Goal: Contribute content: Contribute content

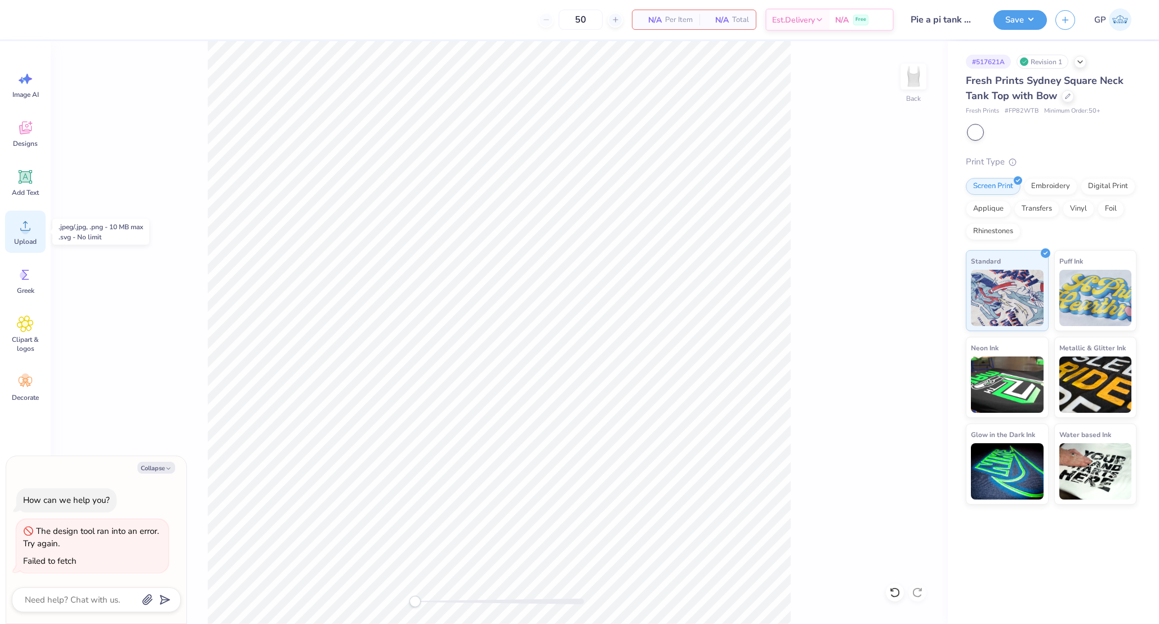
click at [34, 231] on div "Upload" at bounding box center [25, 232] width 41 height 42
click at [81, 16] on div "Art colors 50 N/A Per Item N/A Total Est. Delivery N/A Free Design Title Pie a …" at bounding box center [579, 19] width 1159 height 39
click at [71, 17] on div at bounding box center [71, 19] width 16 height 16
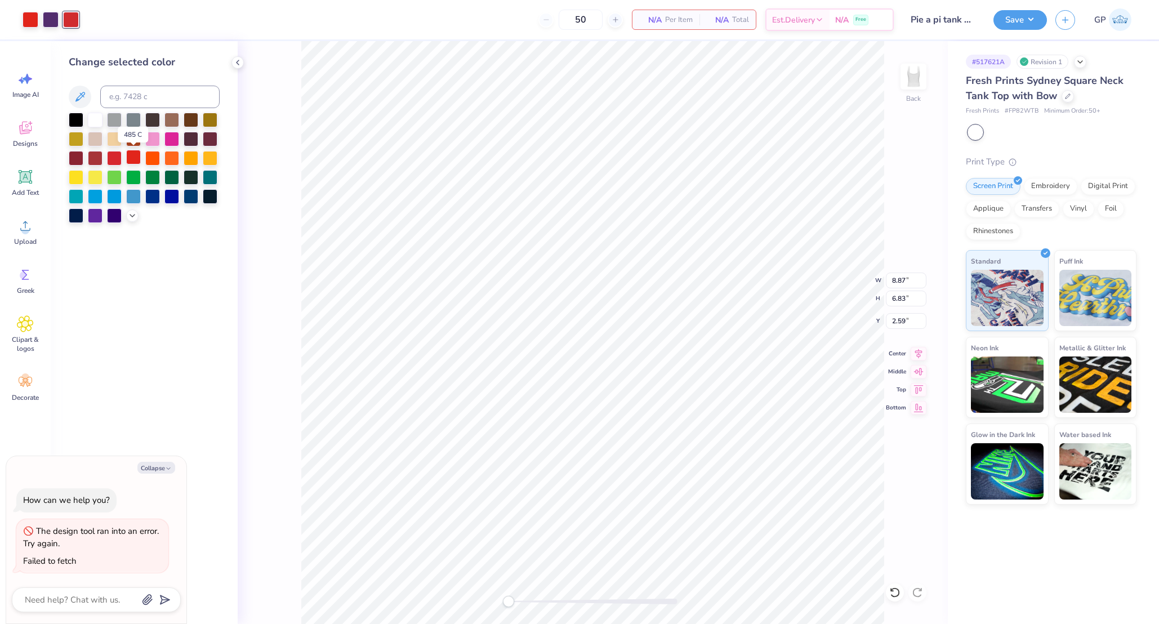
click at [129, 157] on div at bounding box center [133, 157] width 15 height 15
click at [28, 19] on div at bounding box center [31, 20] width 16 height 16
click at [94, 114] on div at bounding box center [95, 119] width 15 height 15
click at [27, 185] on div "Add Text" at bounding box center [25, 183] width 41 height 42
type textarea "x"
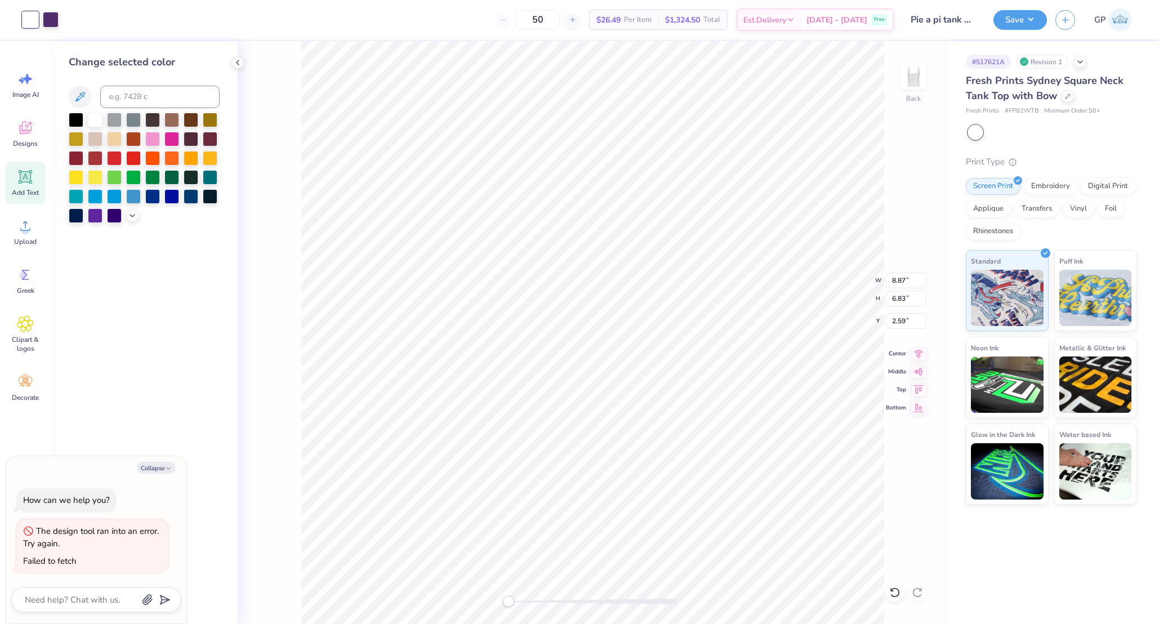
type input "3.77"
type input "1.09"
type input "5.45"
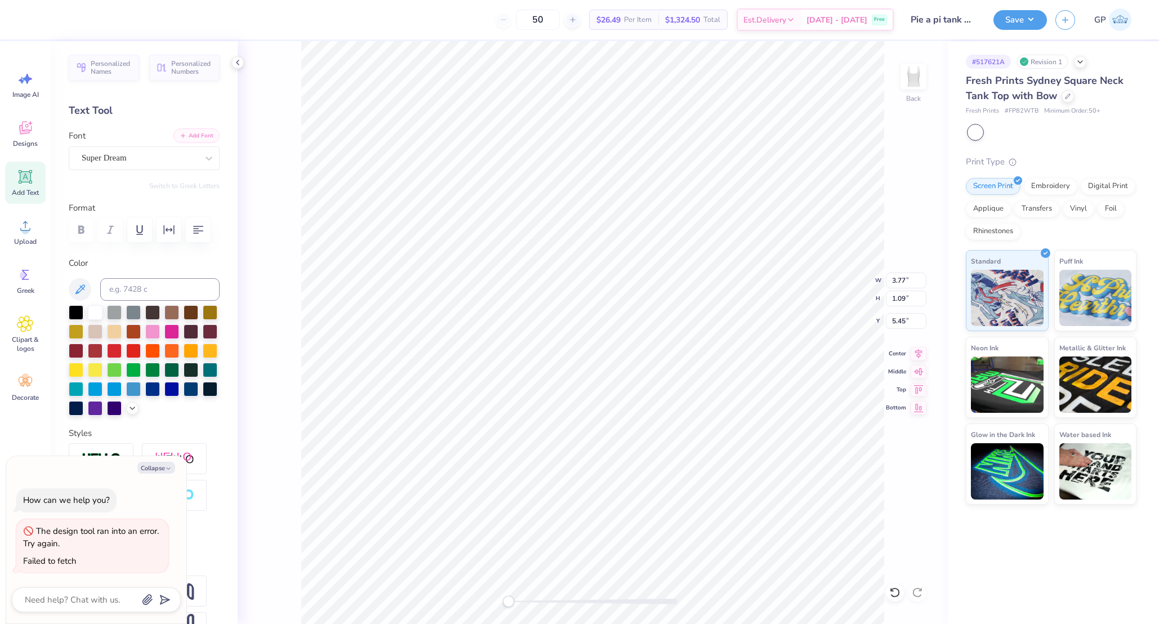
click at [180, 133] on button "Add Font" at bounding box center [196, 135] width 46 height 15
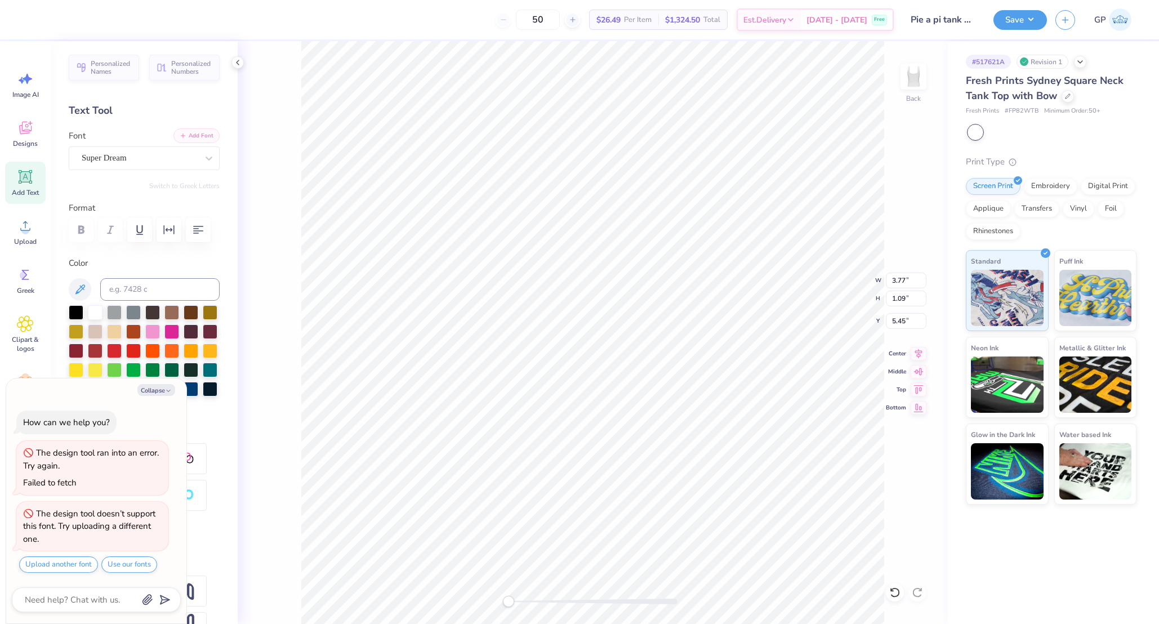
type textarea "x"
type textarea "MY MY MISS"
click at [180, 136] on button "Add Font" at bounding box center [196, 135] width 46 height 15
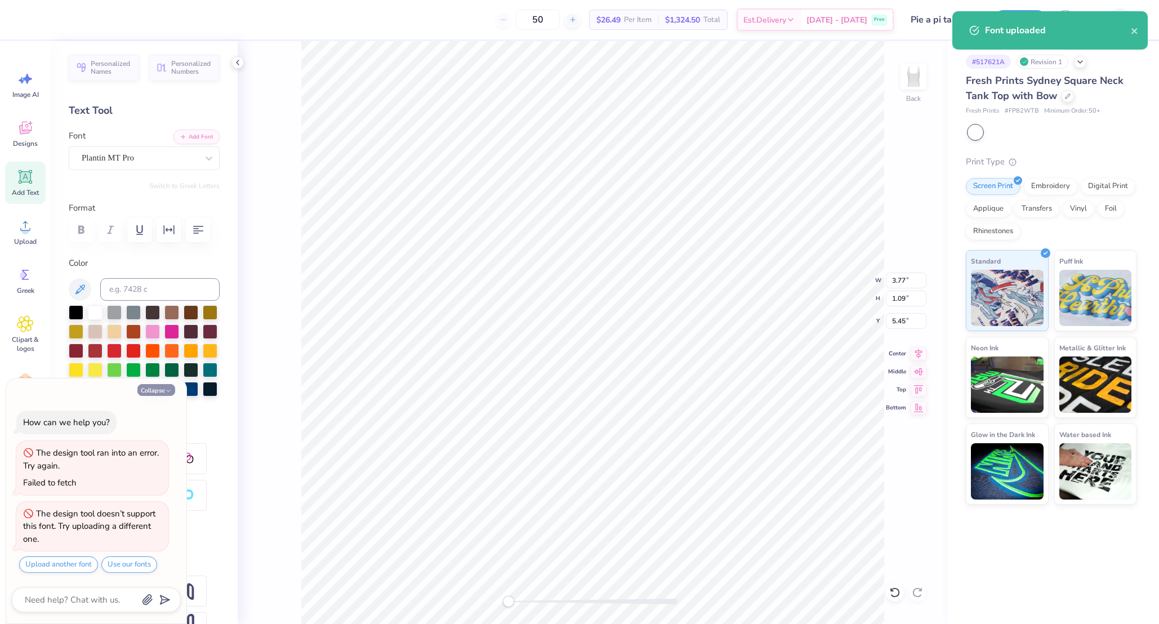
click at [156, 391] on button "Collapse" at bounding box center [156, 390] width 38 height 12
type textarea "x"
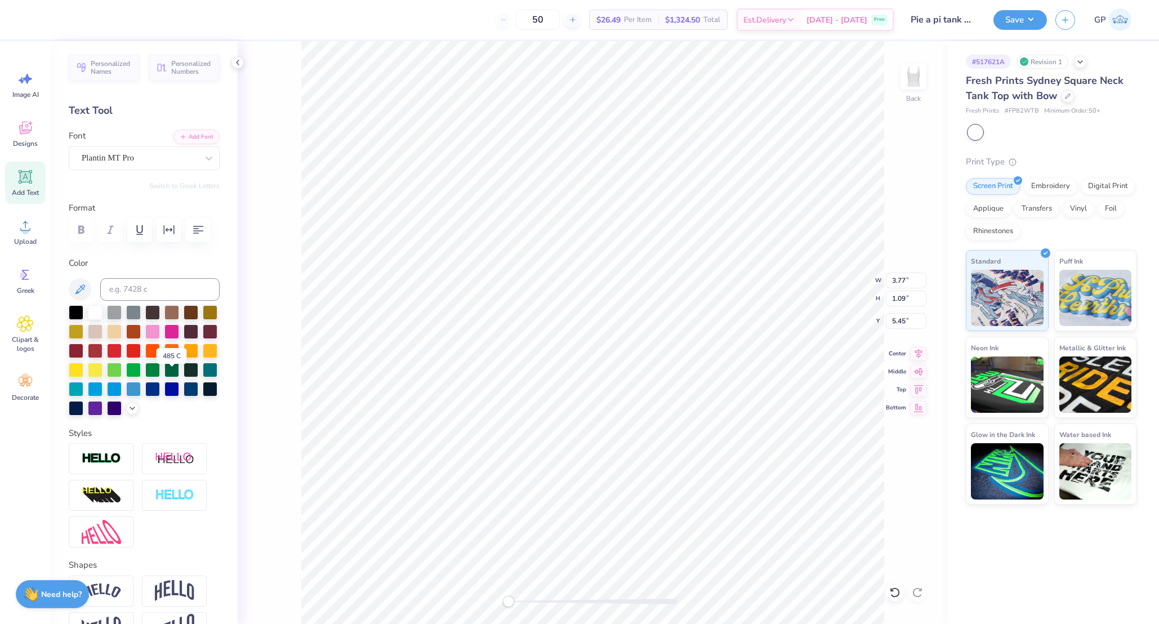
click at [141, 358] on div at bounding box center [133, 351] width 15 height 15
type input "8.29"
type input "0.90"
type input "2.52"
click at [533, 599] on div at bounding box center [593, 602] width 169 height 6
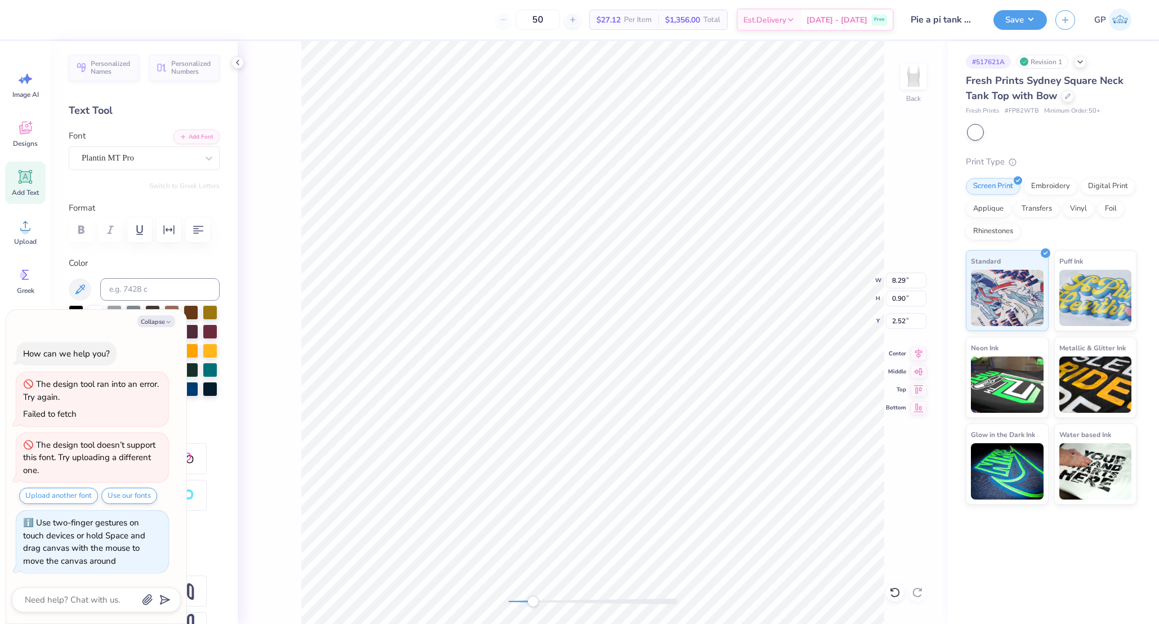
type textarea "x"
type input "7.59"
type input "0.82"
type input "2.59"
type textarea "x"
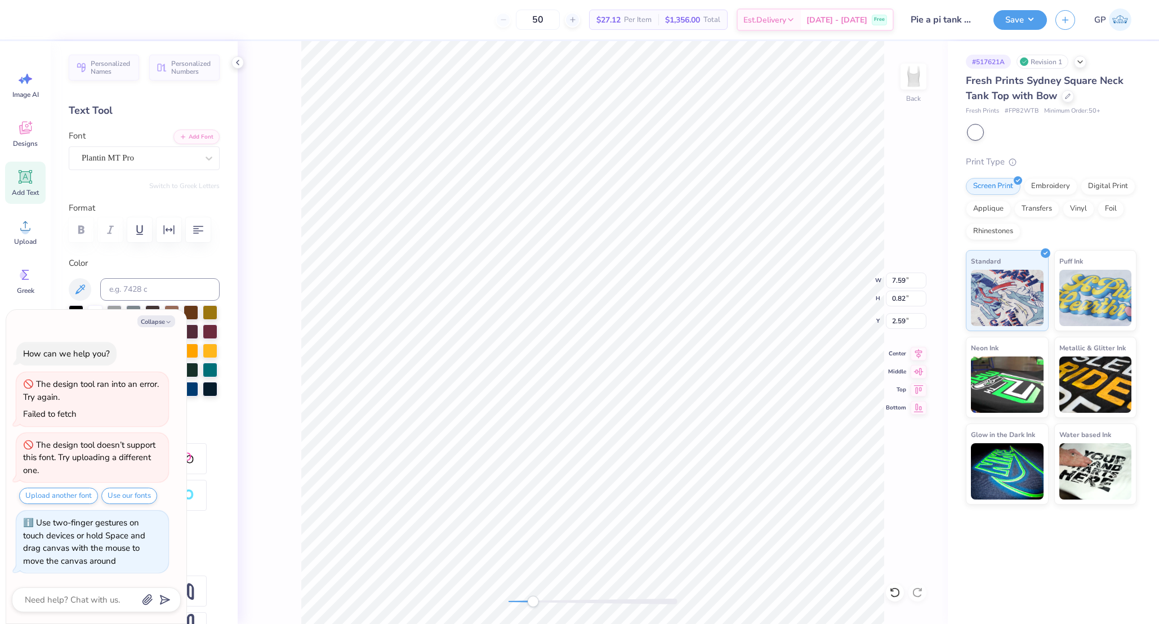
type input "7.55"
click at [531, 597] on div "Accessibility label" at bounding box center [530, 601] width 11 height 11
click at [447, 593] on div "Back" at bounding box center [593, 332] width 710 height 583
click at [30, 231] on icon at bounding box center [25, 225] width 17 height 17
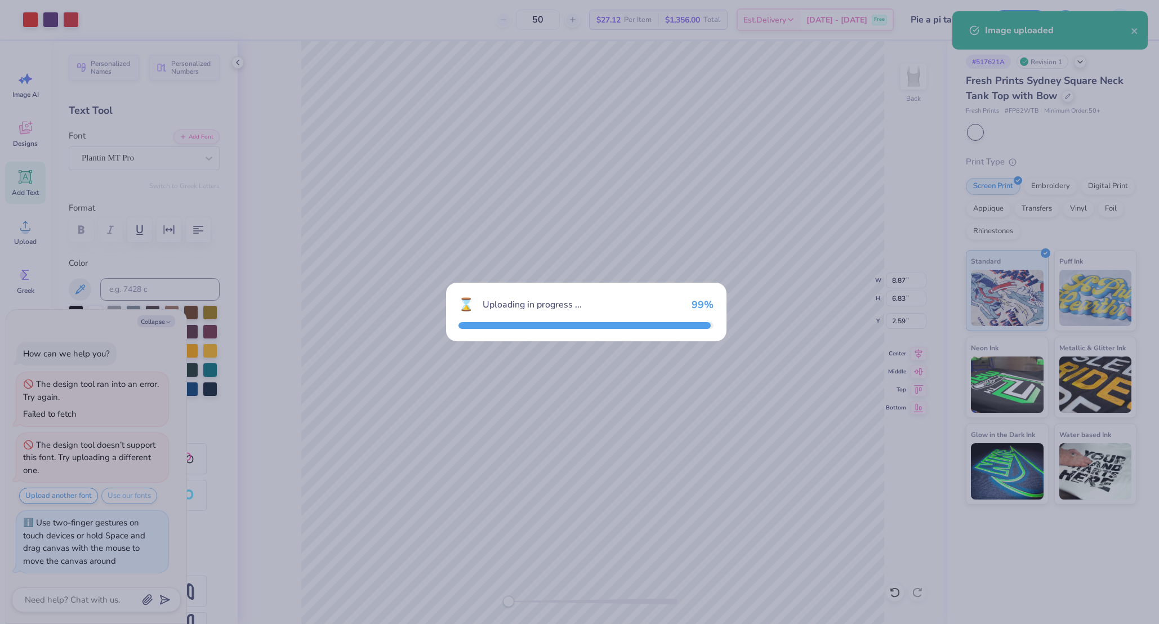
type textarea "x"
type input "5.46"
type input "3.27"
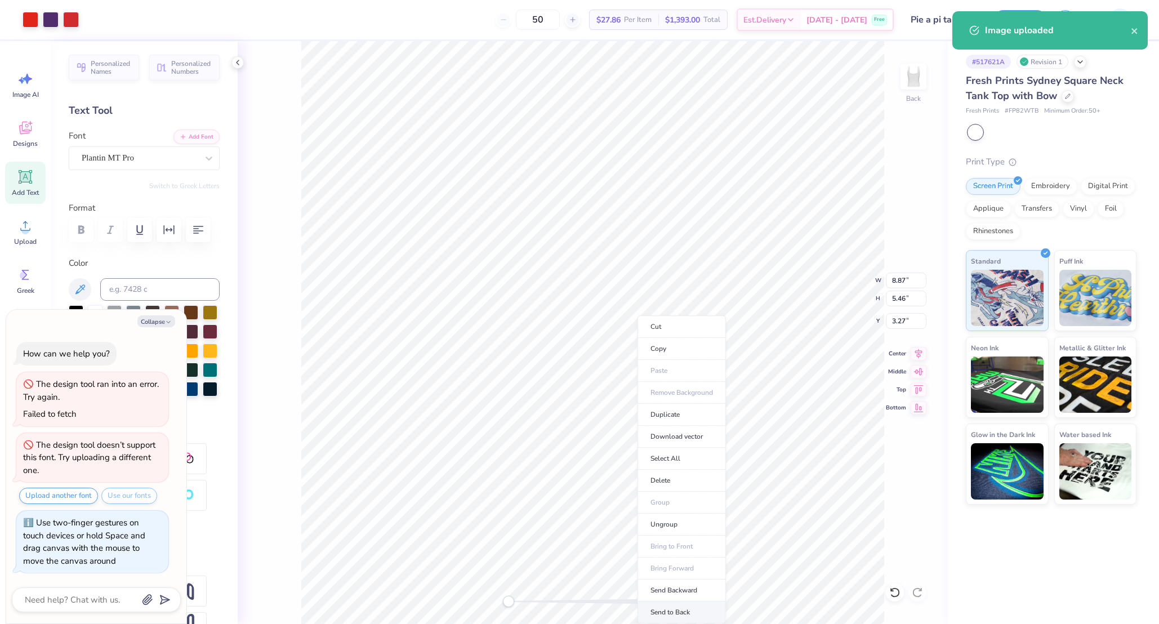
click at [675, 601] on li "Send to Back" at bounding box center [681, 612] width 88 height 22
type textarea "x"
type input "3.95"
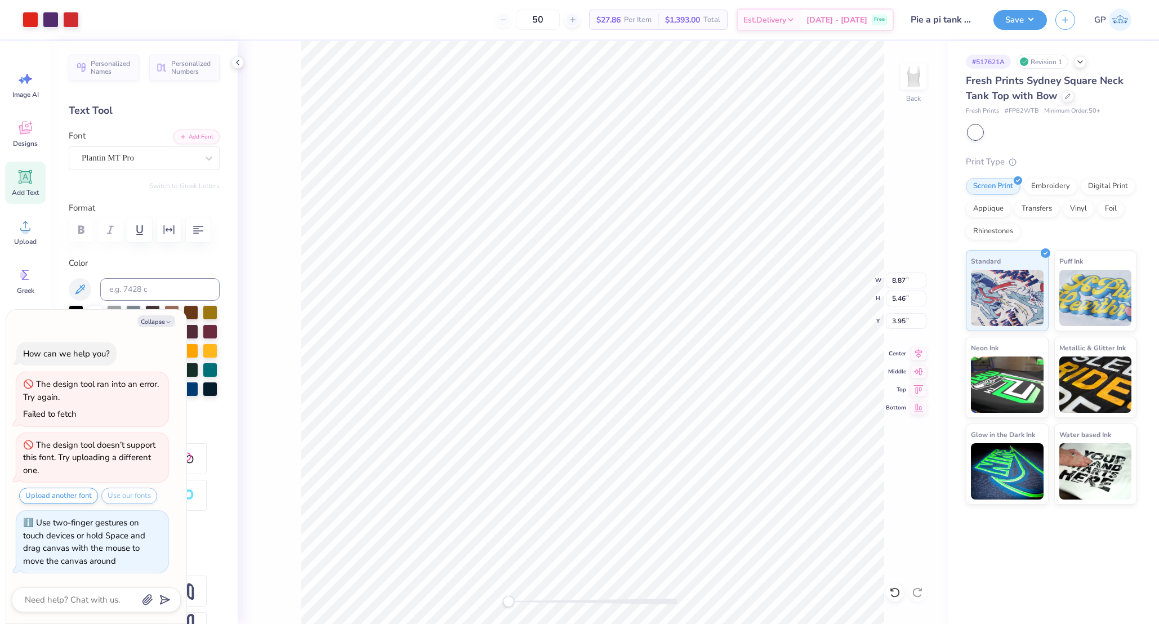
type textarea "x"
type input "6.83"
type input "2.59"
click at [66, 21] on div at bounding box center [71, 19] width 16 height 16
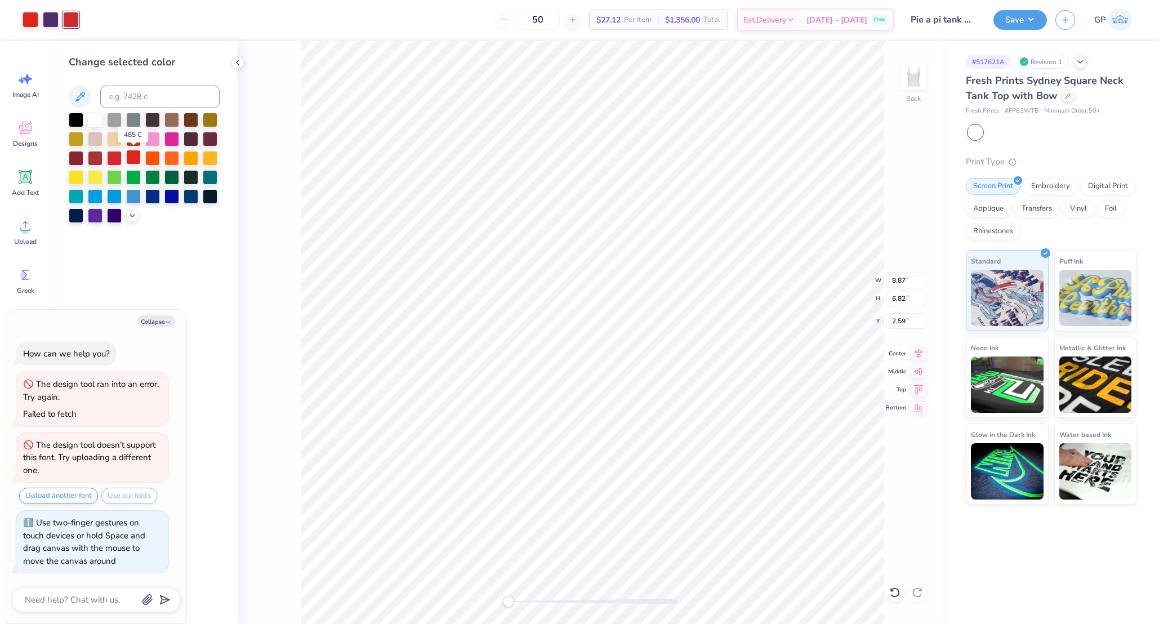
click at [137, 155] on div at bounding box center [133, 157] width 15 height 15
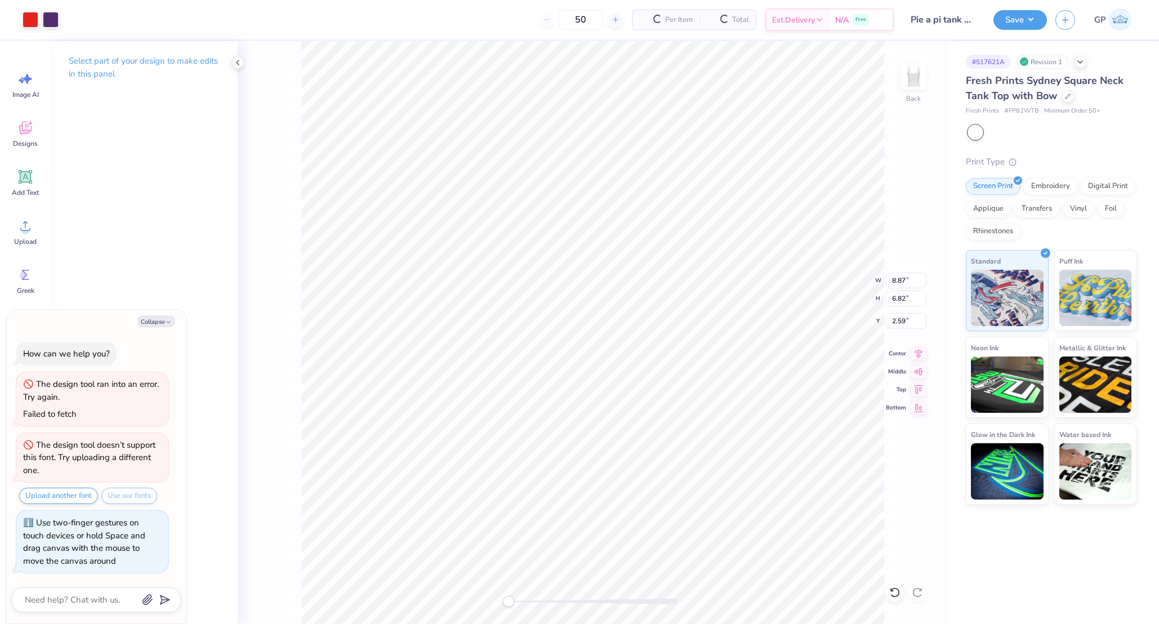
type textarea "x"
click at [898, 277] on input "8.87" at bounding box center [906, 281] width 41 height 16
type input "6"
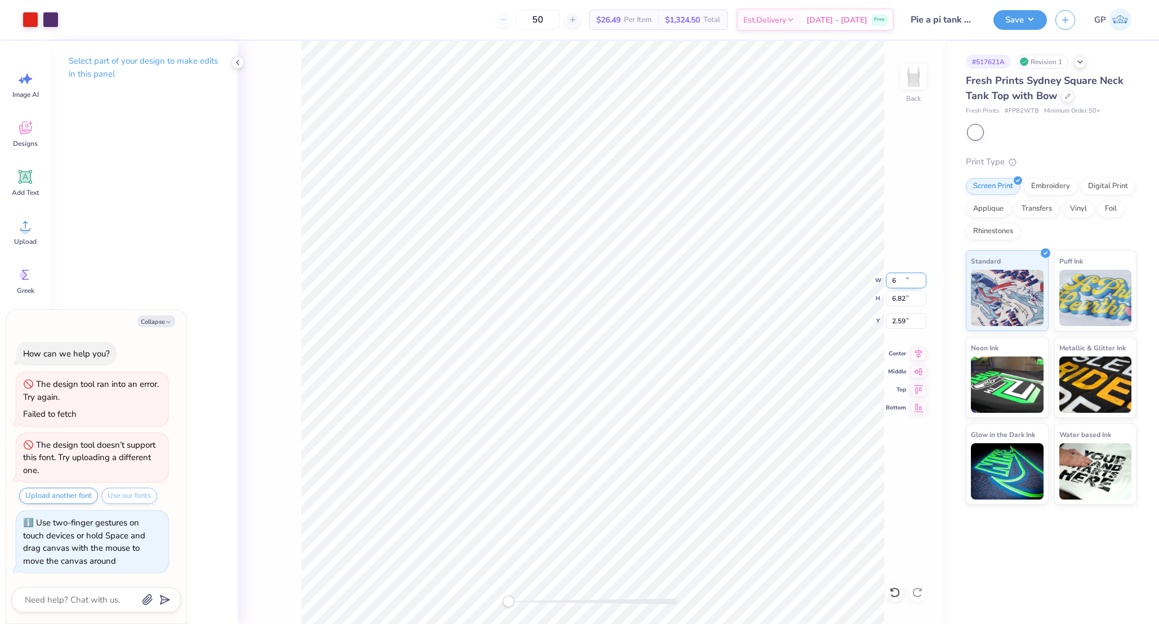
type textarea "x"
type input "6.00"
type input "4.62"
click at [897, 314] on input "3.70" at bounding box center [906, 321] width 41 height 16
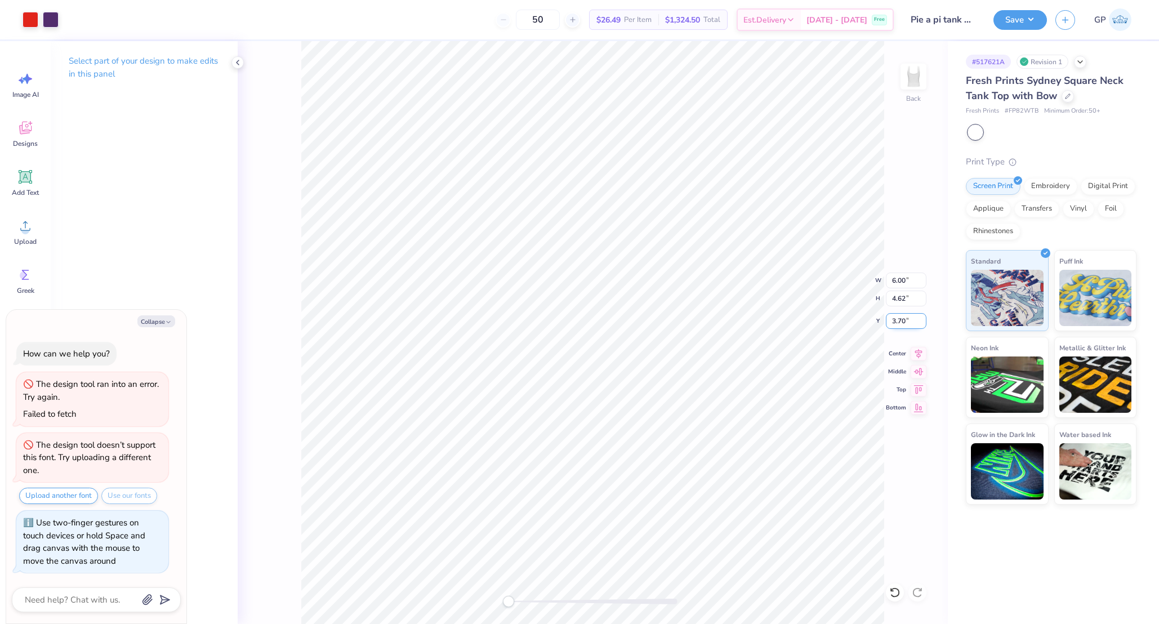
click at [897, 314] on input "3.70" at bounding box center [906, 321] width 41 height 16
type input "1.5"
type textarea "x"
type input "1.50"
click at [1010, 12] on button "Save" at bounding box center [1019, 18] width 53 height 20
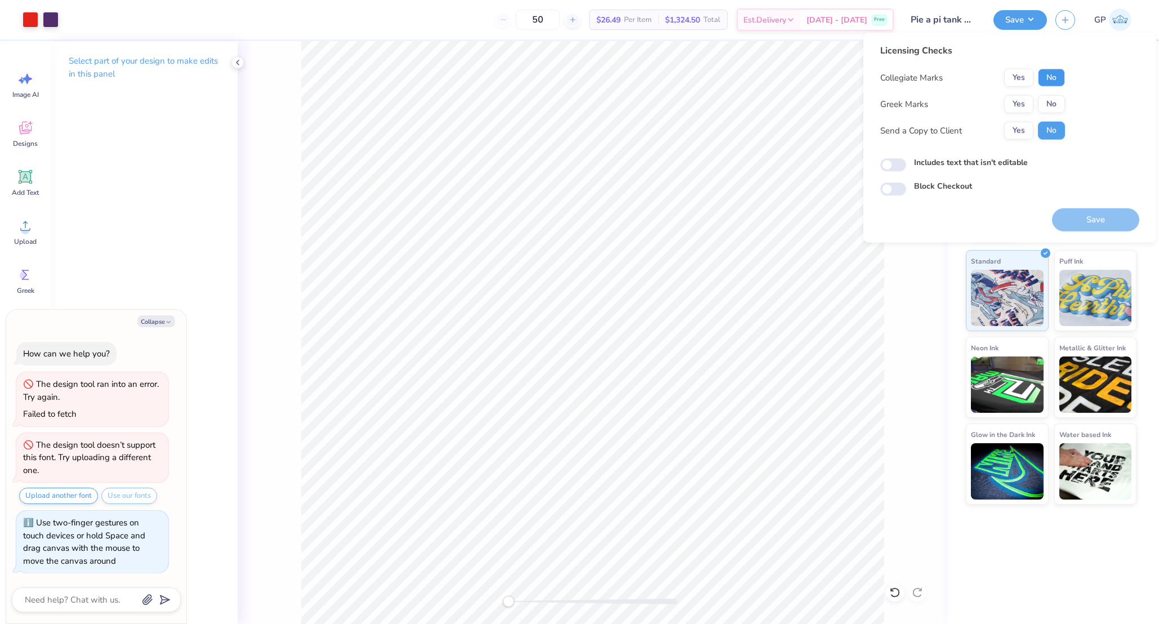
click at [1056, 76] on button "No" at bounding box center [1051, 78] width 27 height 18
click at [1019, 105] on button "Yes" at bounding box center [1018, 104] width 29 height 18
type textarea "x"
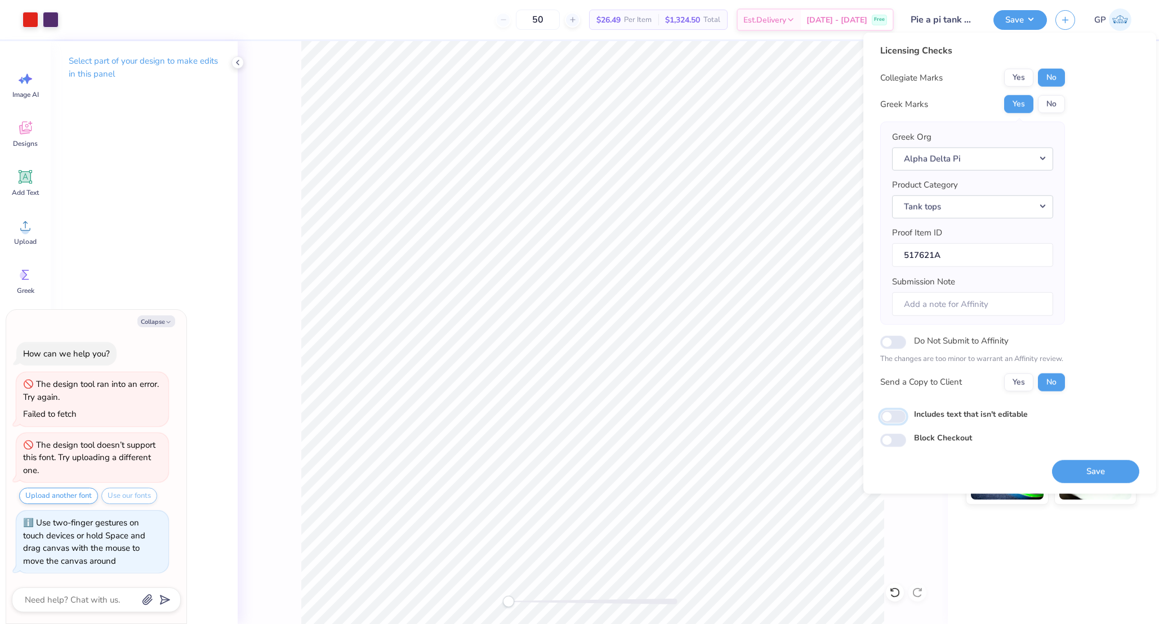
click at [894, 411] on input "Includes text that isn't editable" at bounding box center [893, 417] width 26 height 14
checkbox input "true"
click at [1088, 471] on button "Save" at bounding box center [1095, 471] width 87 height 23
click at [1154, 336] on div "Licensing Checks Collegiate Marks Yes No Greek Marks Yes No Greek Org Alpha Del…" at bounding box center [1009, 263] width 293 height 461
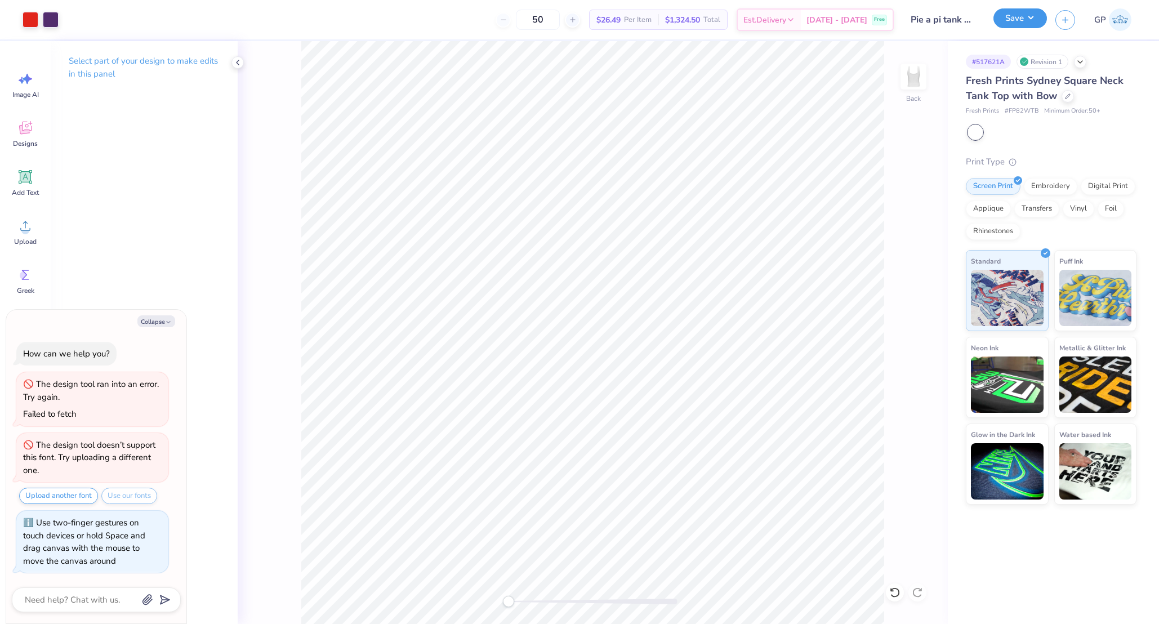
click at [1014, 14] on button "Save" at bounding box center [1019, 18] width 53 height 20
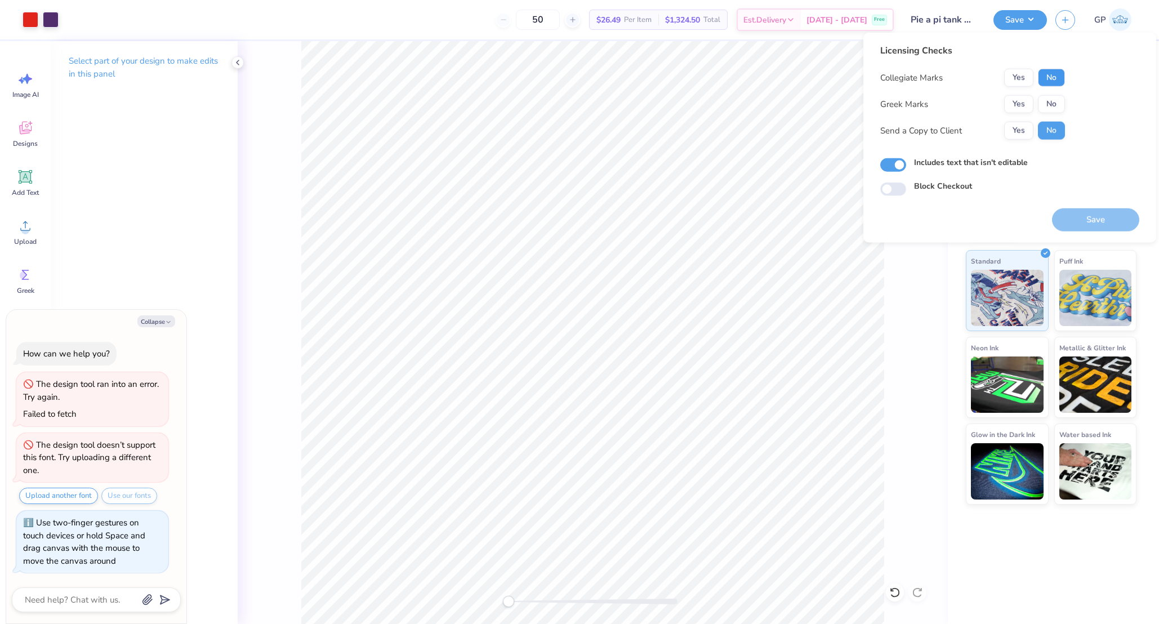
click at [1045, 74] on button "No" at bounding box center [1051, 78] width 27 height 18
click at [1017, 102] on button "Yes" at bounding box center [1018, 104] width 29 height 18
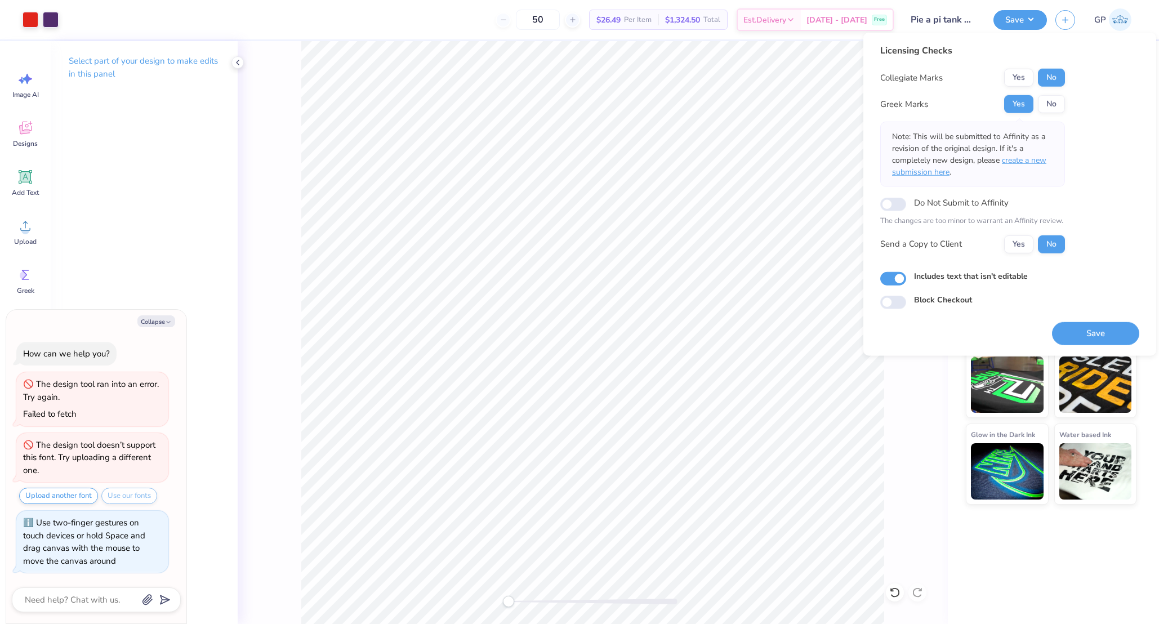
click at [1027, 159] on span "create a new submission here" at bounding box center [969, 166] width 154 height 23
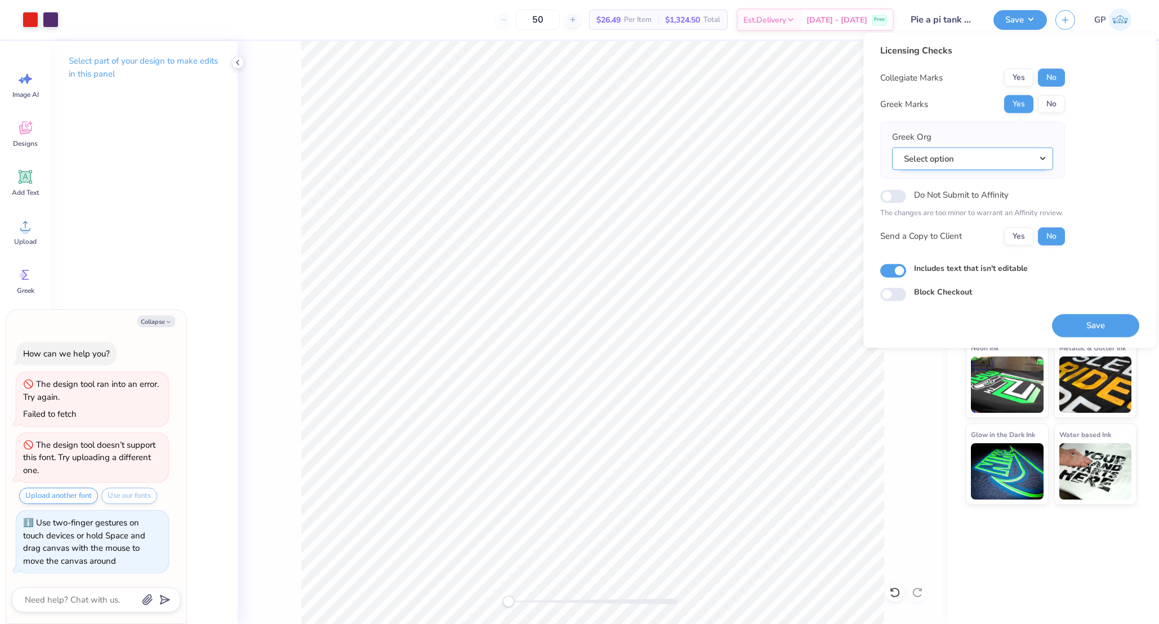
click at [975, 158] on button "Select option" at bounding box center [972, 158] width 161 height 23
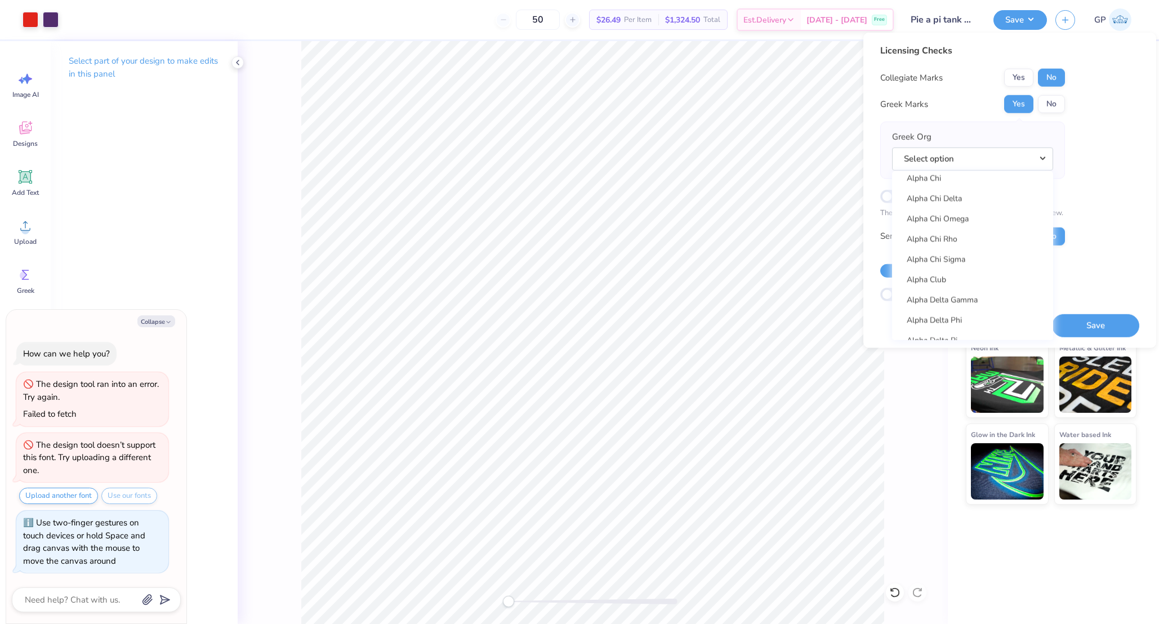
scroll to position [227, 0]
click at [962, 239] on link "Alpha Delta Pi" at bounding box center [973, 241] width 152 height 19
type textarea "x"
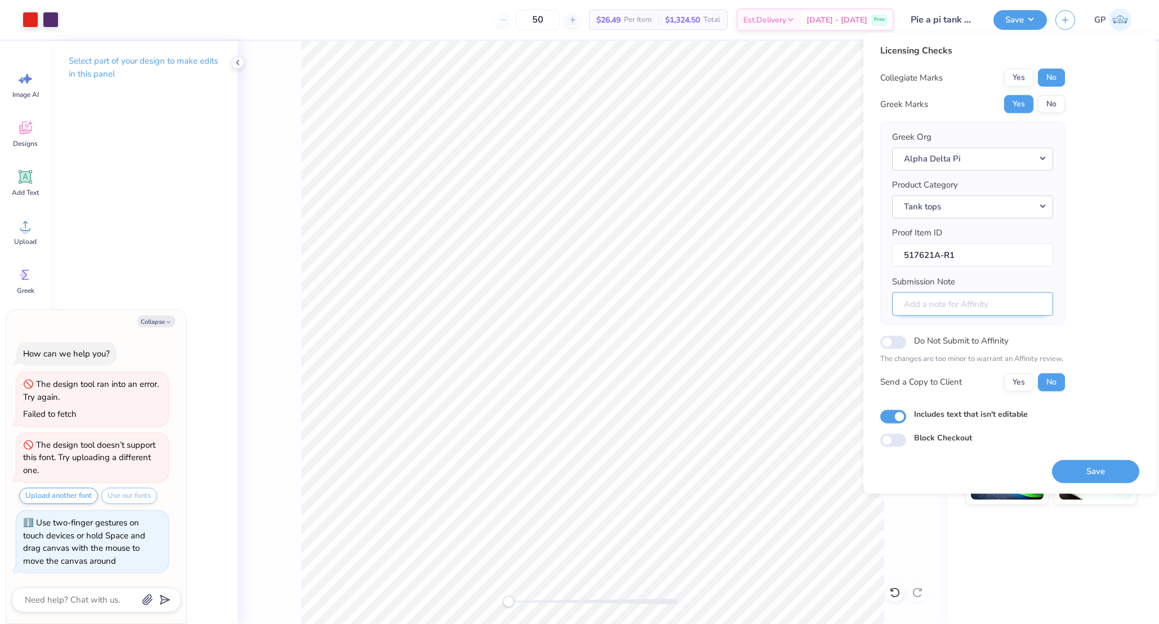
click at [951, 292] on input "Submission Note" at bounding box center [972, 304] width 161 height 24
paste input "Pie a Pi [PERSON_NAME] College Theta Psi"
type input "Pie a Pi [PERSON_NAME] College Theta Psi"
type textarea "x"
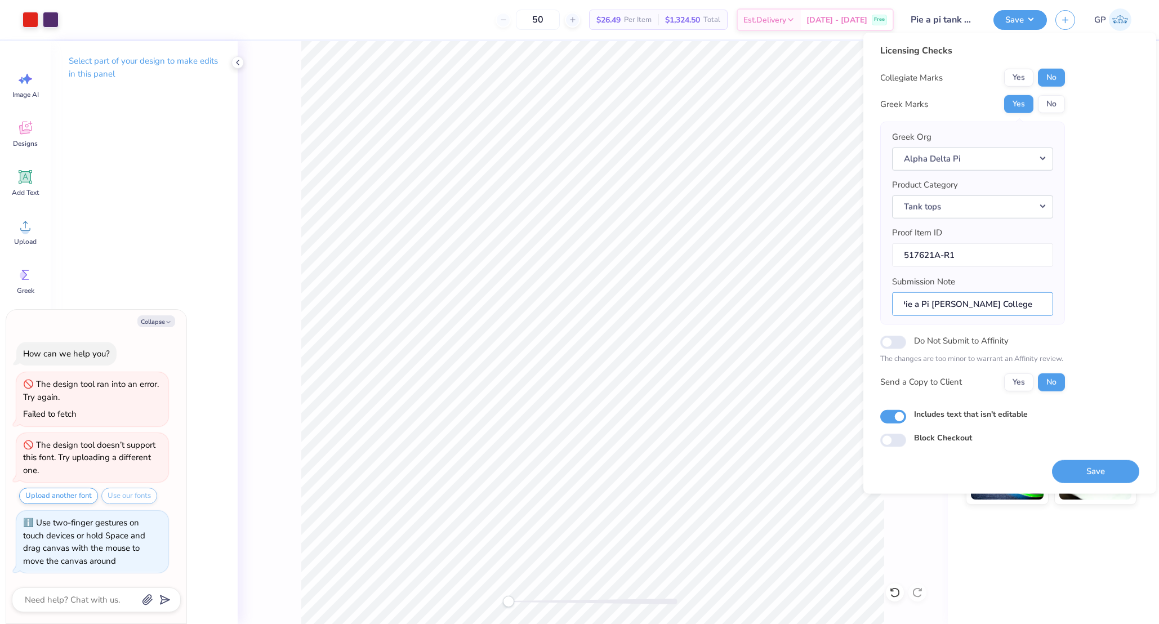
type input "Pie a Pi [PERSON_NAME] College Theta Psi"
click at [1101, 471] on button "Save" at bounding box center [1095, 471] width 87 height 23
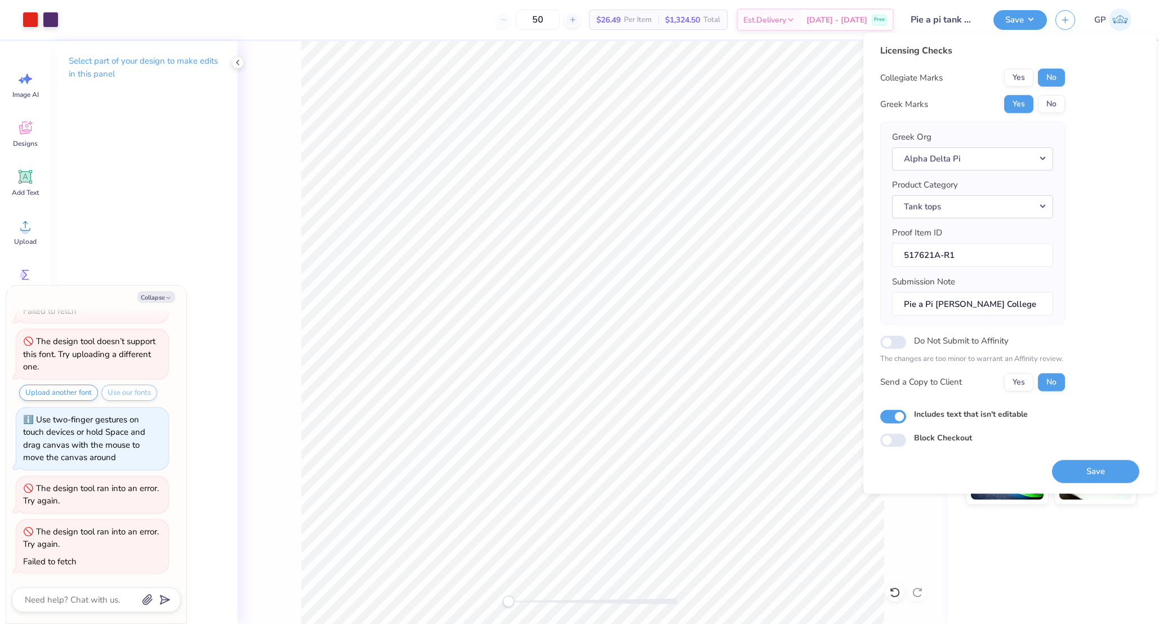
scroll to position [140, 0]
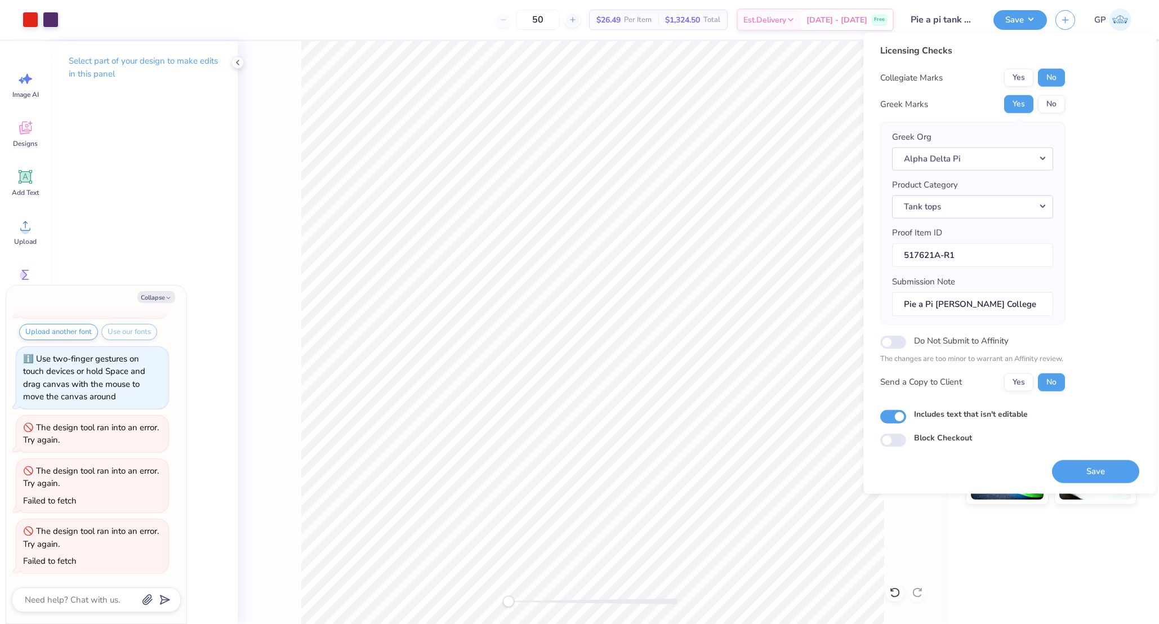
type textarea "x"
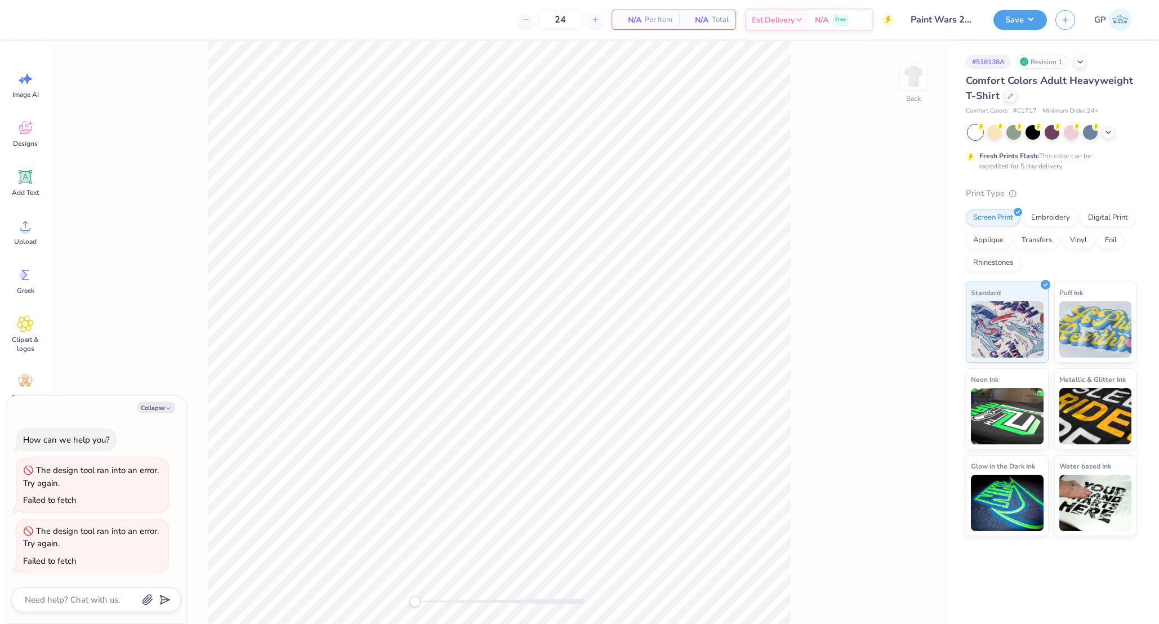
type textarea "x"
